Goal: Information Seeking & Learning: Understand process/instructions

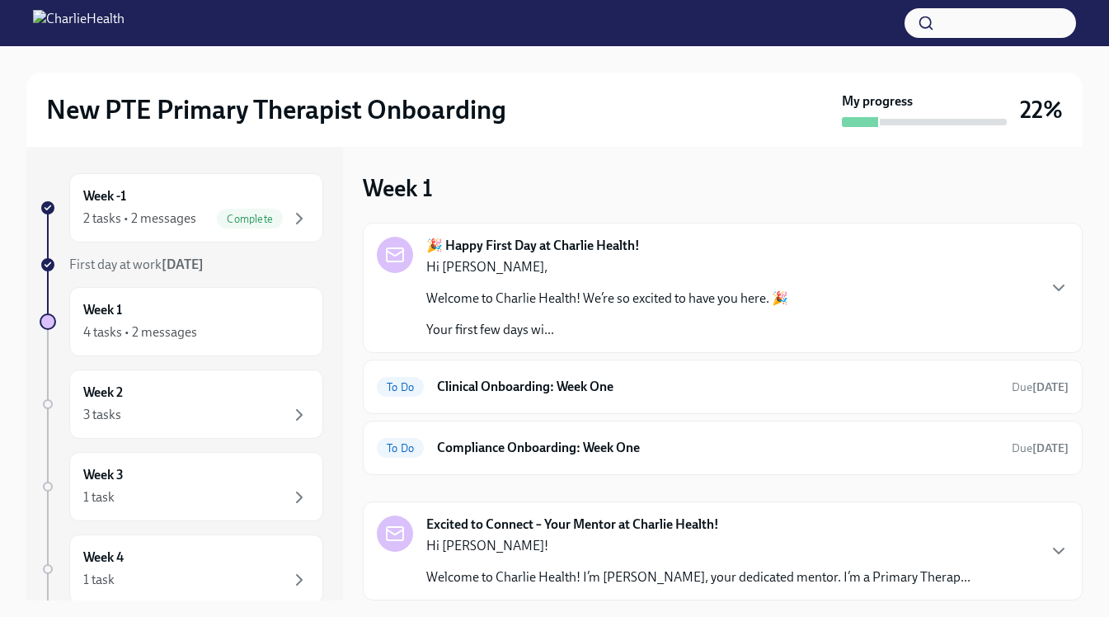
scroll to position [8, 0]
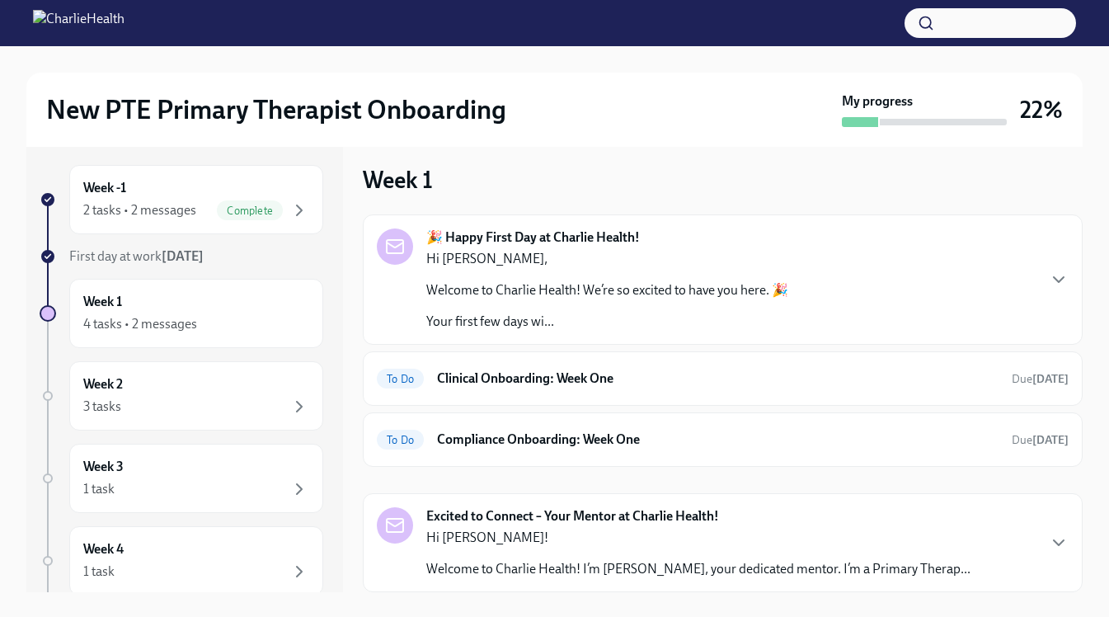
click at [479, 271] on div "Hi [PERSON_NAME], Welcome to Charlie Health! We’re so excited to have you here.…" at bounding box center [607, 290] width 362 height 81
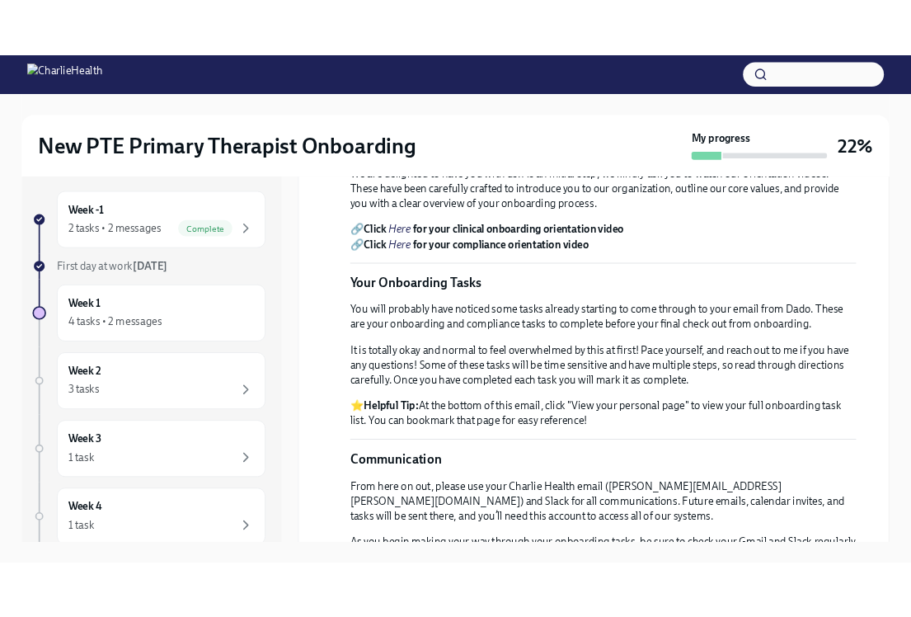
scroll to position [551, 0]
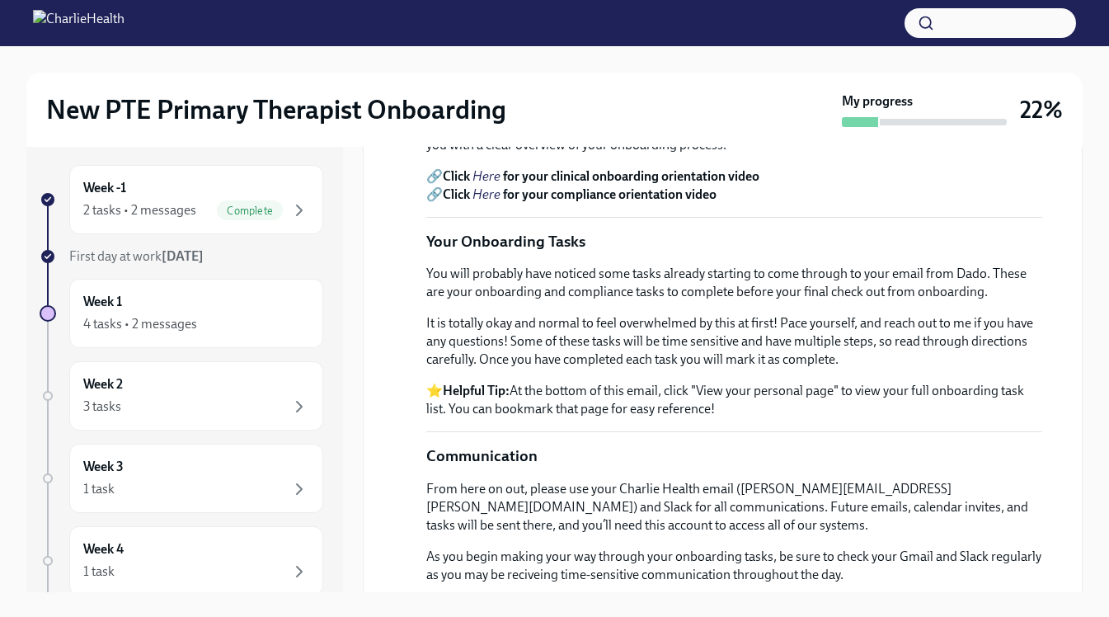
click at [494, 202] on em "Here" at bounding box center [486, 194] width 28 height 16
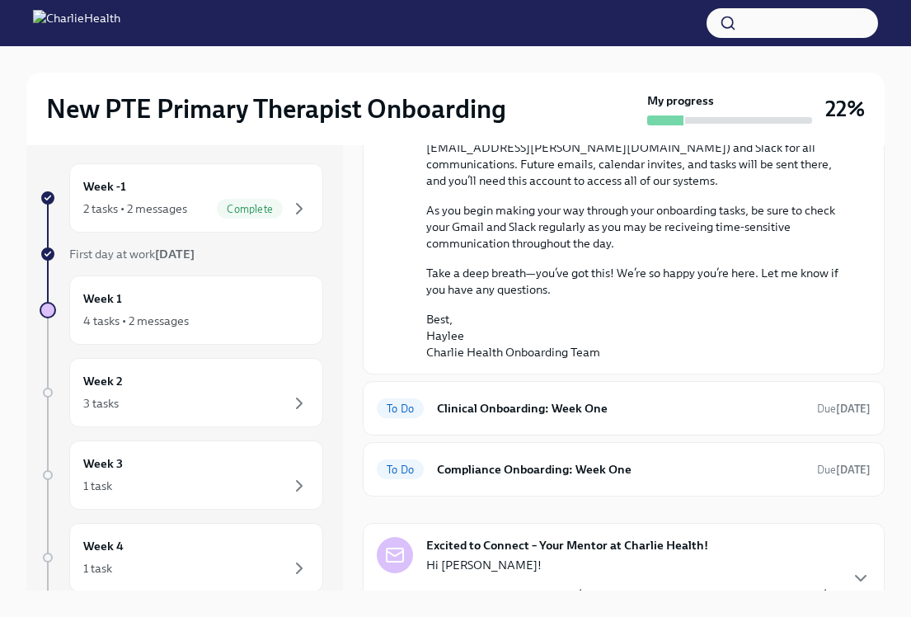
scroll to position [1107, 0]
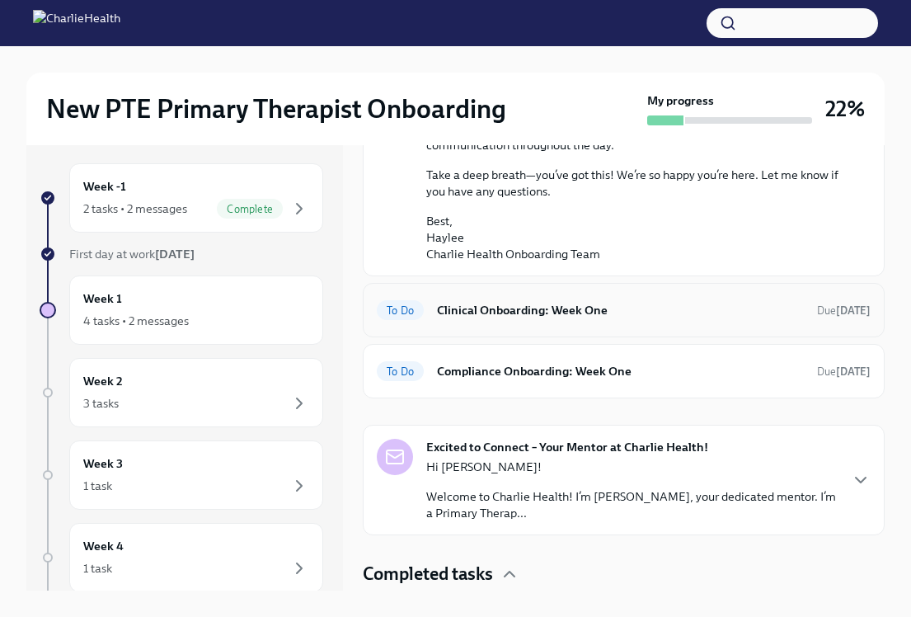
click at [432, 323] on div "To Do Clinical Onboarding: Week One Due [DATE]" at bounding box center [624, 310] width 494 height 26
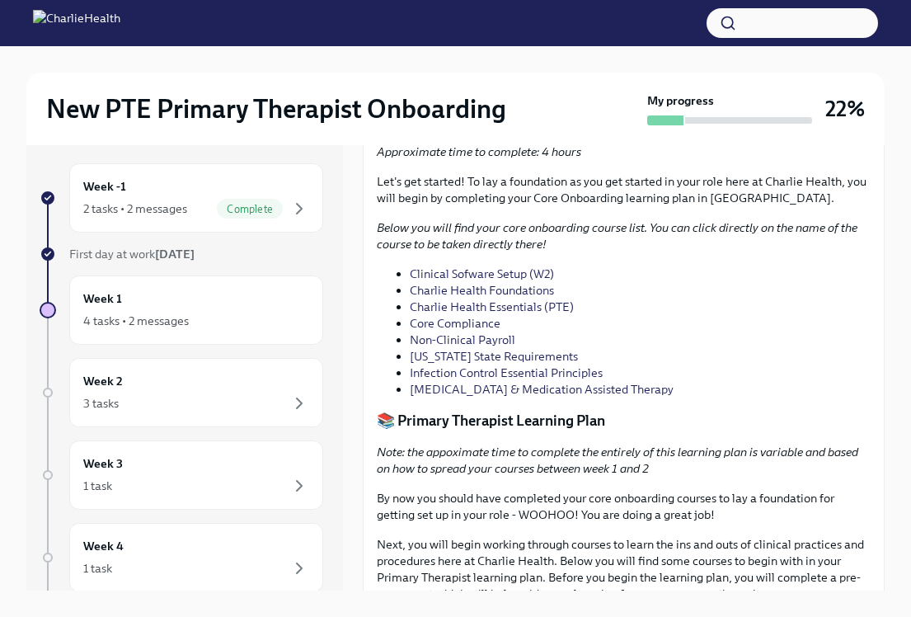
scroll to position [1290, 0]
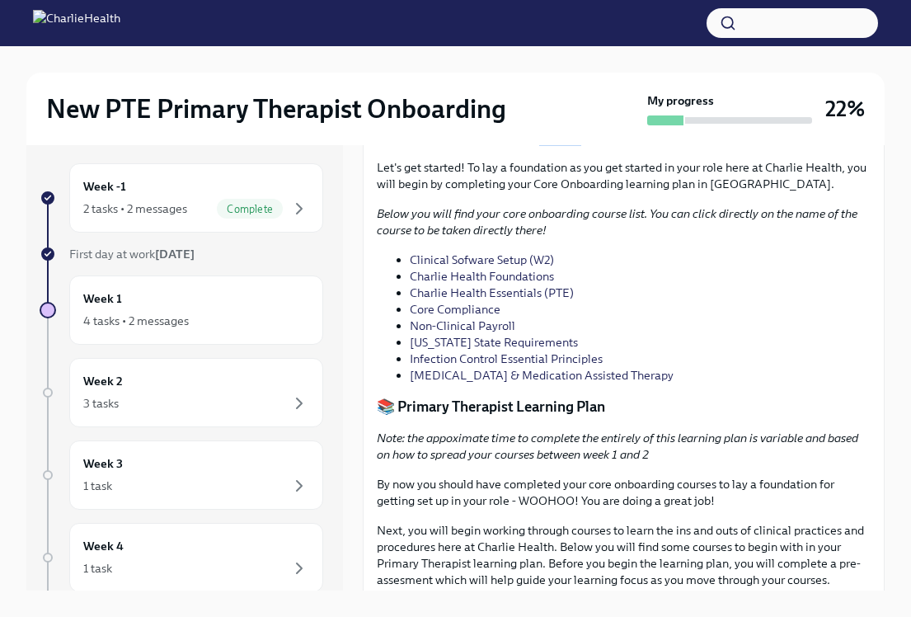
drag, startPoint x: 541, startPoint y: 280, endPoint x: 596, endPoint y: 301, distance: 59.0
click at [566, 341] on div "Let's get started! To lay a foundation as you get started in your role here at …" at bounding box center [624, 271] width 494 height 224
click at [472, 267] on link "Clinical Sofware Setup (W2)" at bounding box center [482, 259] width 144 height 15
click at [425, 284] on link "Charlie Health Foundations" at bounding box center [482, 276] width 144 height 15
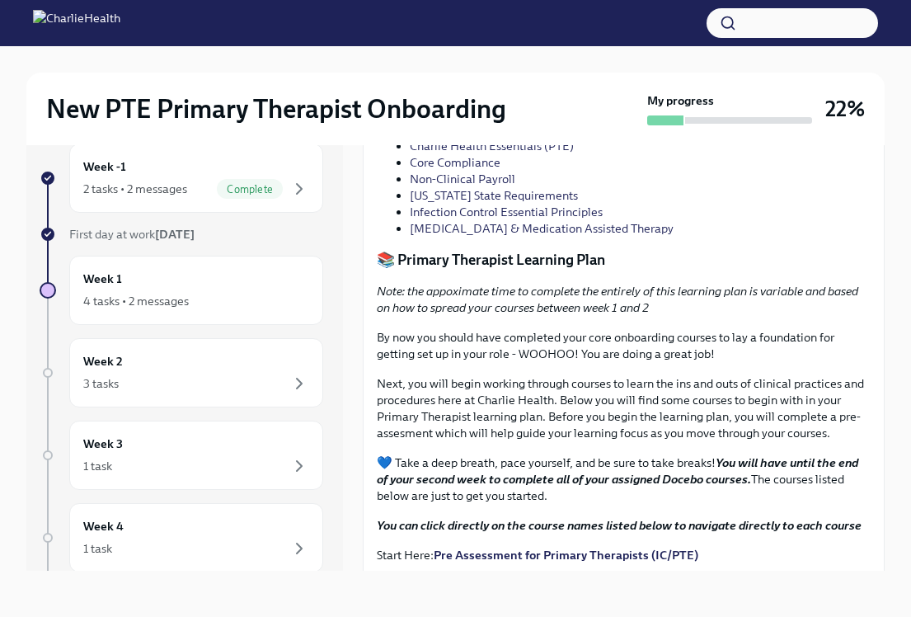
scroll to position [1418, 0]
click at [484, 186] on link "Non-Clinical Payroll" at bounding box center [463, 178] width 106 height 15
click at [538, 202] on link "[US_STATE] State Requirements" at bounding box center [494, 194] width 168 height 15
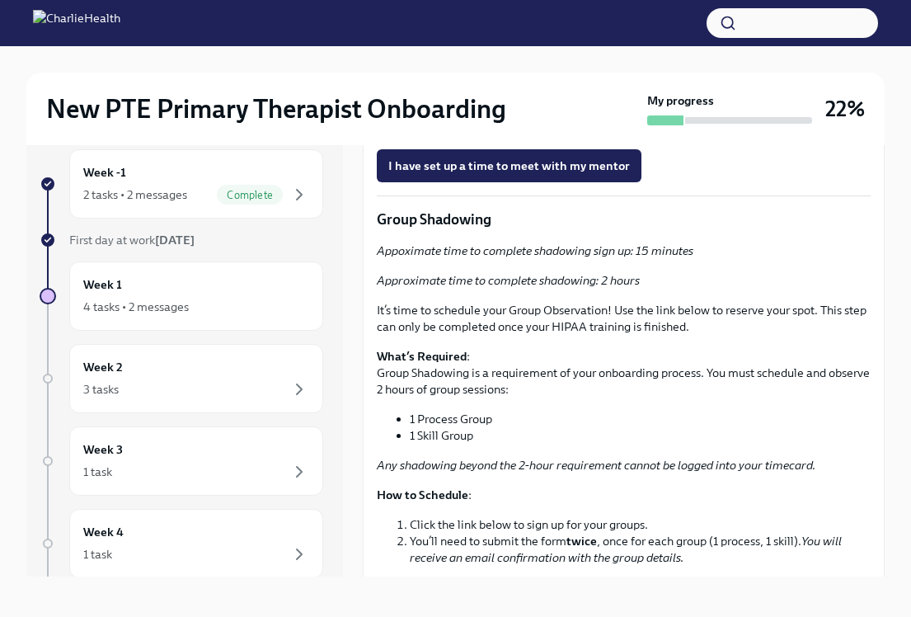
scroll to position [2530, 0]
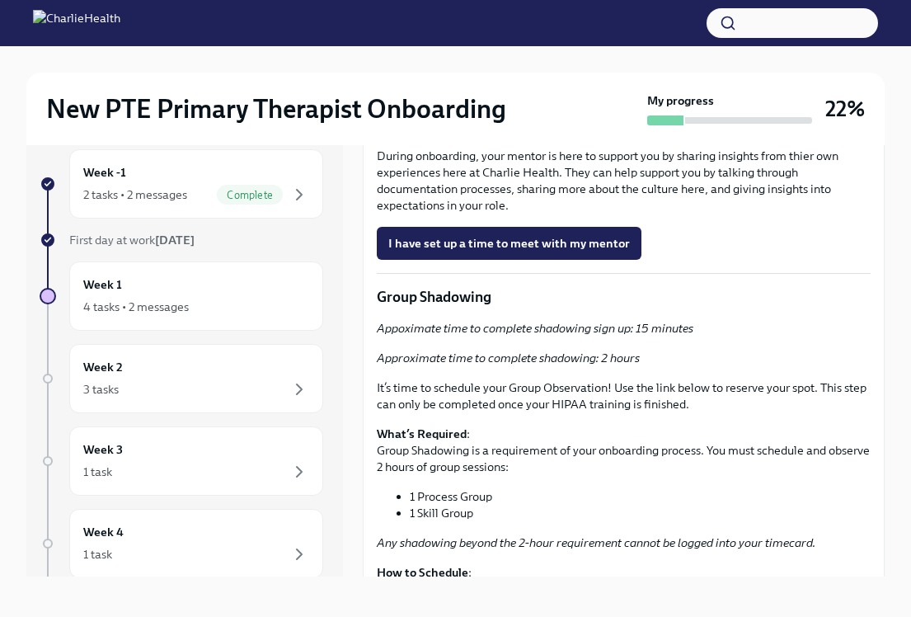
drag, startPoint x: 464, startPoint y: 240, endPoint x: 618, endPoint y: 267, distance: 155.8
click at [618, 134] on p "You have been assigned a mentor to be your buddy in the initial stages of getti…" at bounding box center [624, 109] width 494 height 49
click at [594, 134] on p "You have been assigned a mentor to be your buddy in the initial stages of getti…" at bounding box center [624, 109] width 494 height 49
drag, startPoint x: 567, startPoint y: 268, endPoint x: 524, endPoint y: 256, distance: 44.4
click at [524, 134] on p "You have been assigned a mentor to be your buddy in the initial stages of getti…" at bounding box center [624, 109] width 494 height 49
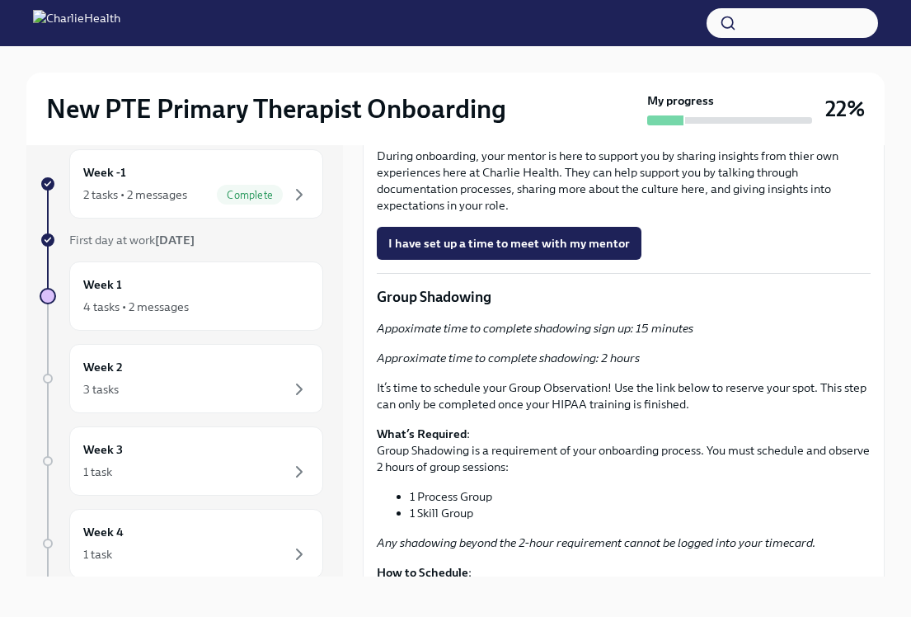
click at [501, 134] on p "You have been assigned a mentor to be your buddy in the initial stages of getti…" at bounding box center [624, 109] width 494 height 49
